Goal: Transaction & Acquisition: Purchase product/service

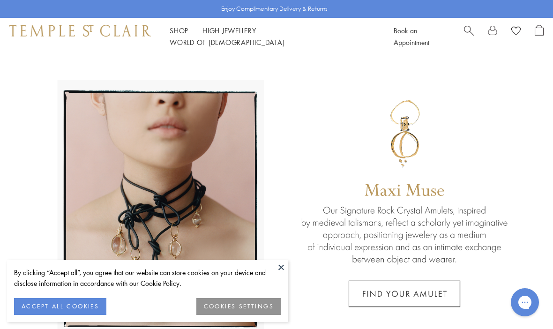
click at [261, 305] on button "COOKIES SETTINGS" at bounding box center [238, 306] width 85 height 17
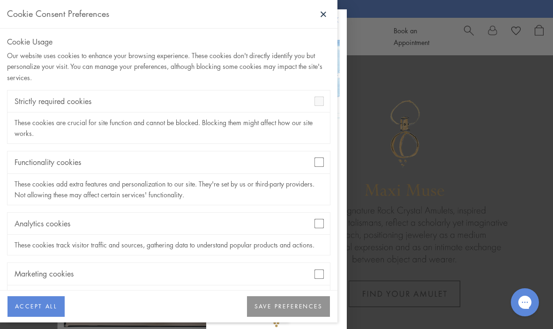
click at [278, 313] on button "SAVE PREFERENCES" at bounding box center [288, 306] width 83 height 21
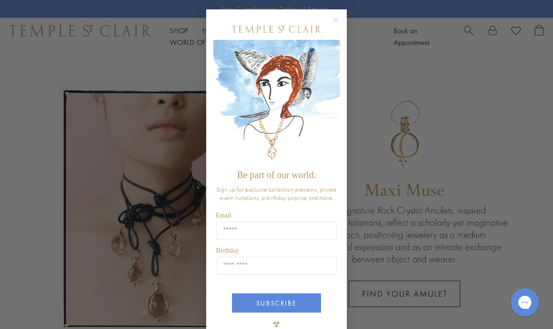
click at [486, 160] on div "Close dialog Be part of our world. Sign up for exclusive collection previews, p…" at bounding box center [276, 164] width 553 height 329
click at [336, 20] on circle "Close dialog" at bounding box center [335, 20] width 11 height 11
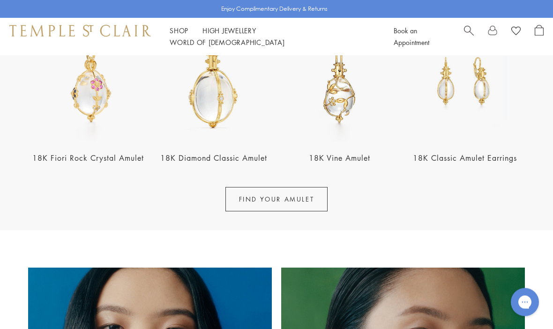
scroll to position [341, 0]
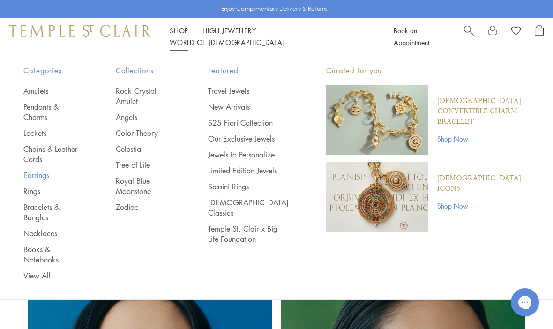
click at [40, 177] on link "Earrings" at bounding box center [50, 175] width 55 height 10
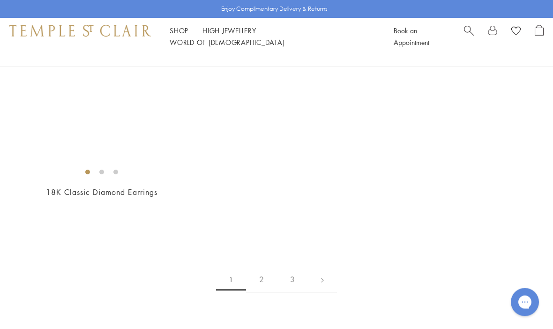
scroll to position [4214, 0]
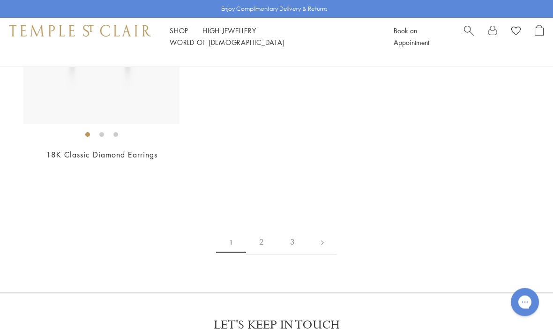
click at [259, 229] on link "2" at bounding box center [261, 242] width 31 height 26
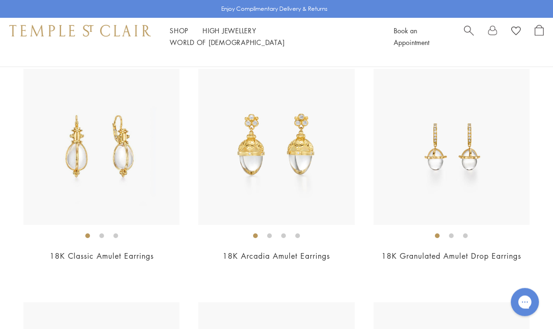
scroll to position [2490, 0]
click at [146, 182] on img at bounding box center [101, 147] width 156 height 156
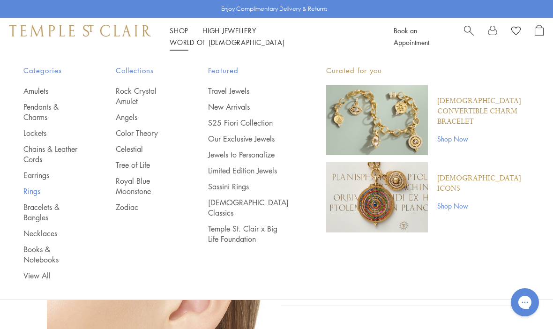
click at [36, 191] on link "Rings" at bounding box center [50, 191] width 55 height 10
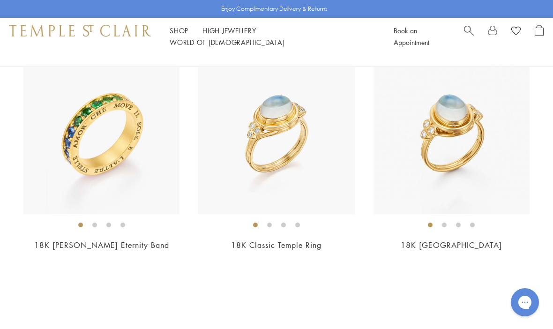
scroll to position [3613, 0]
click at [280, 322] on link "2" at bounding box center [276, 333] width 31 height 26
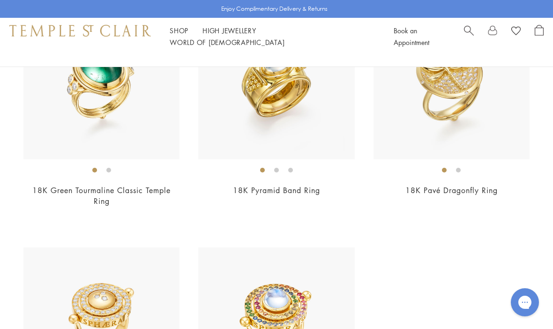
scroll to position [1575, 0]
